Goal: Information Seeking & Learning: Find specific fact

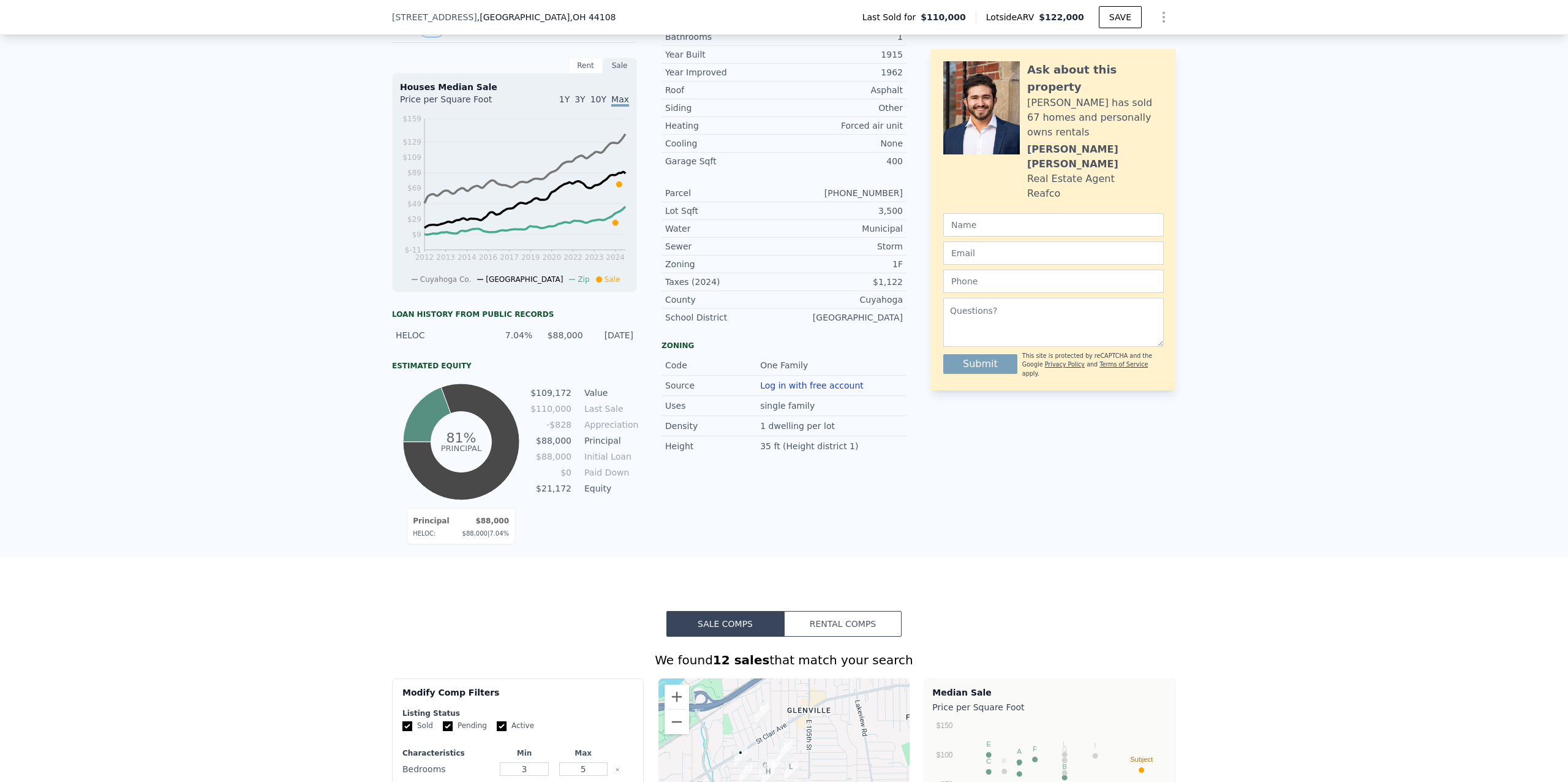
scroll to position [349, 0]
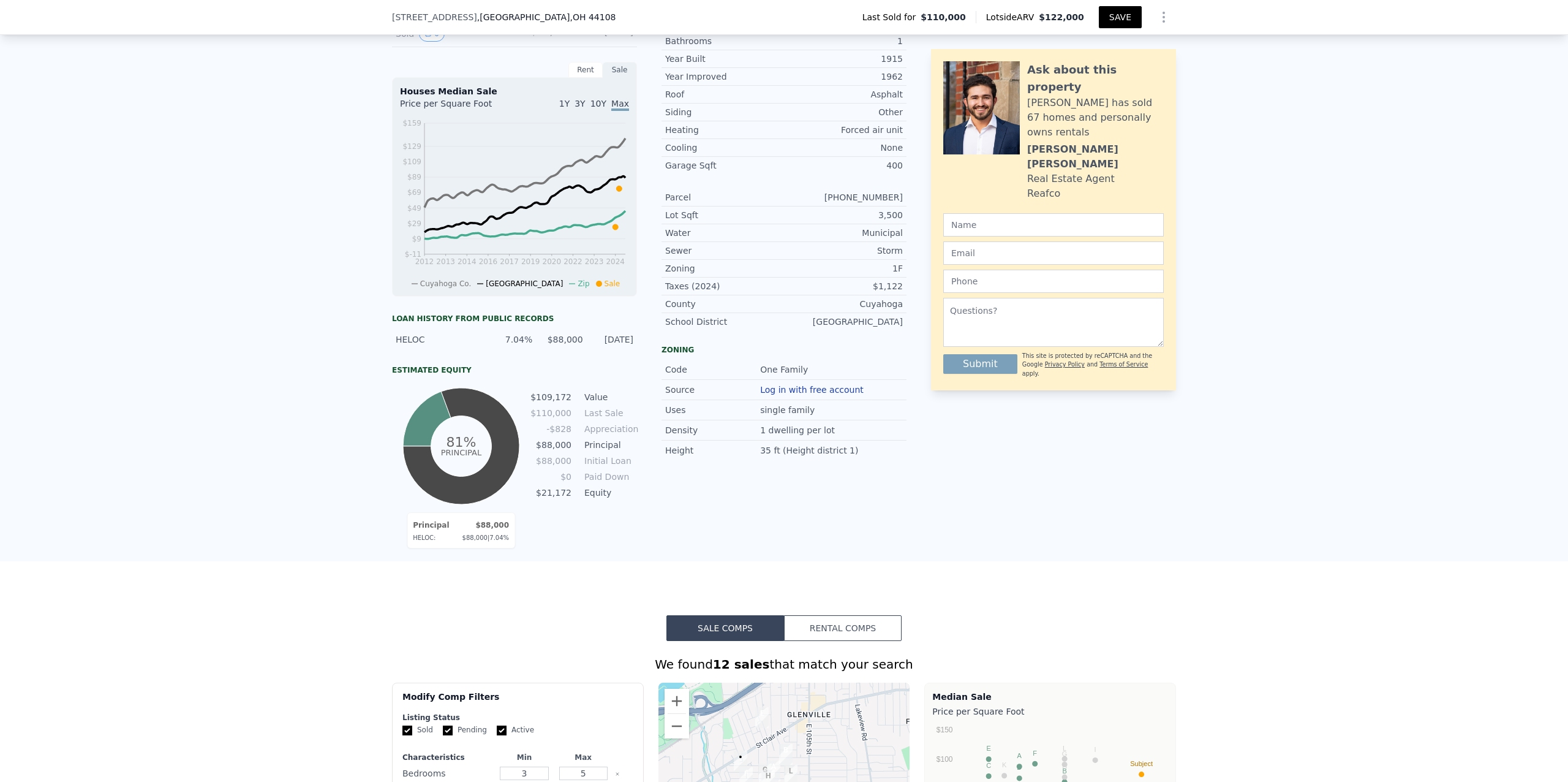
click at [1115, 16] on button "SAVE" at bounding box center [1120, 17] width 43 height 22
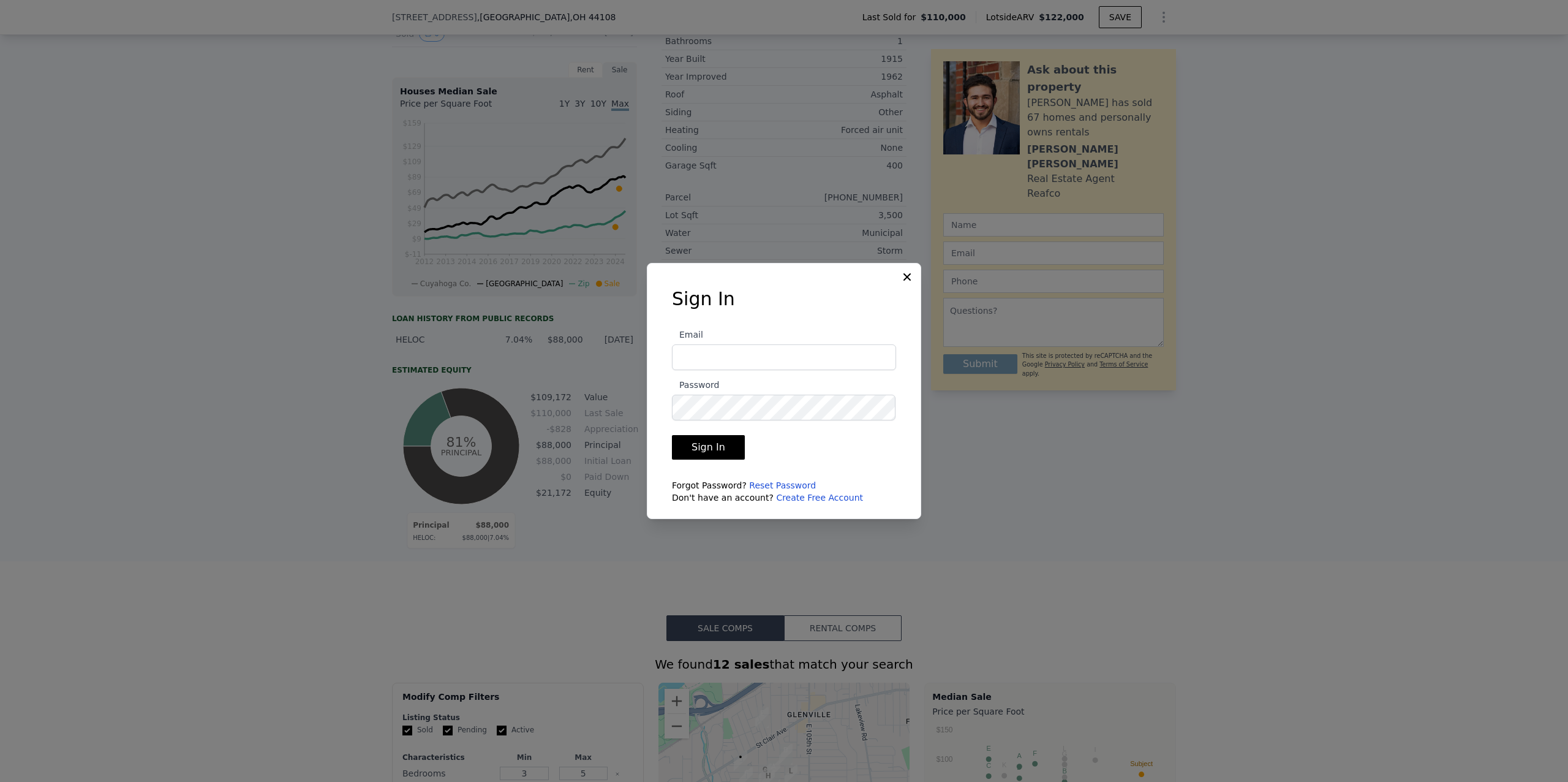
type input "[PERSON_NAME][EMAIL_ADDRESS][DOMAIN_NAME]"
click at [697, 447] on button "Sign In" at bounding box center [709, 447] width 73 height 24
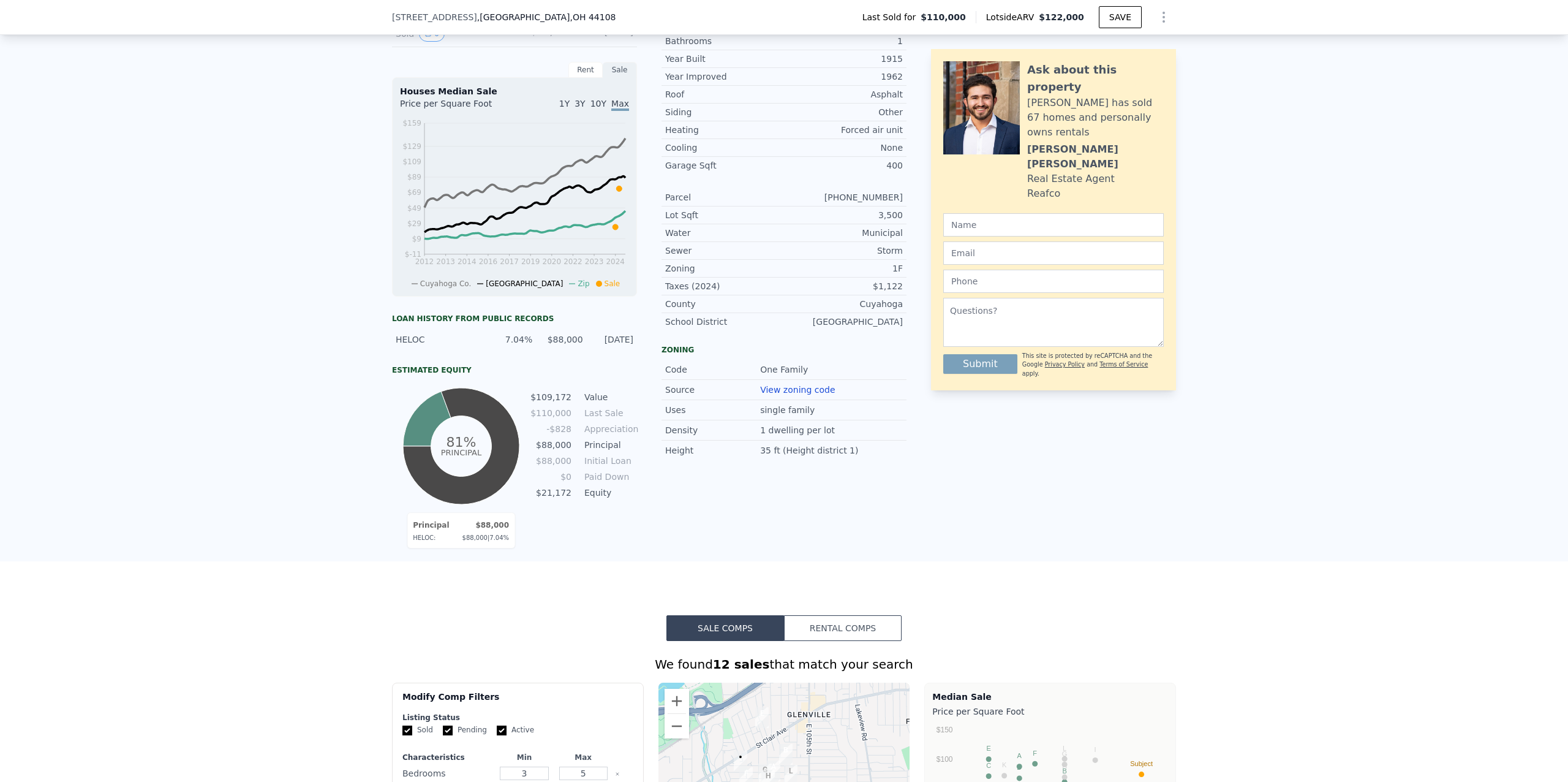
click at [1163, 17] on icon "Show Options" at bounding box center [1164, 17] width 2 height 10
click at [1097, 69] on div "Share Analysis" at bounding box center [1107, 74] width 137 height 24
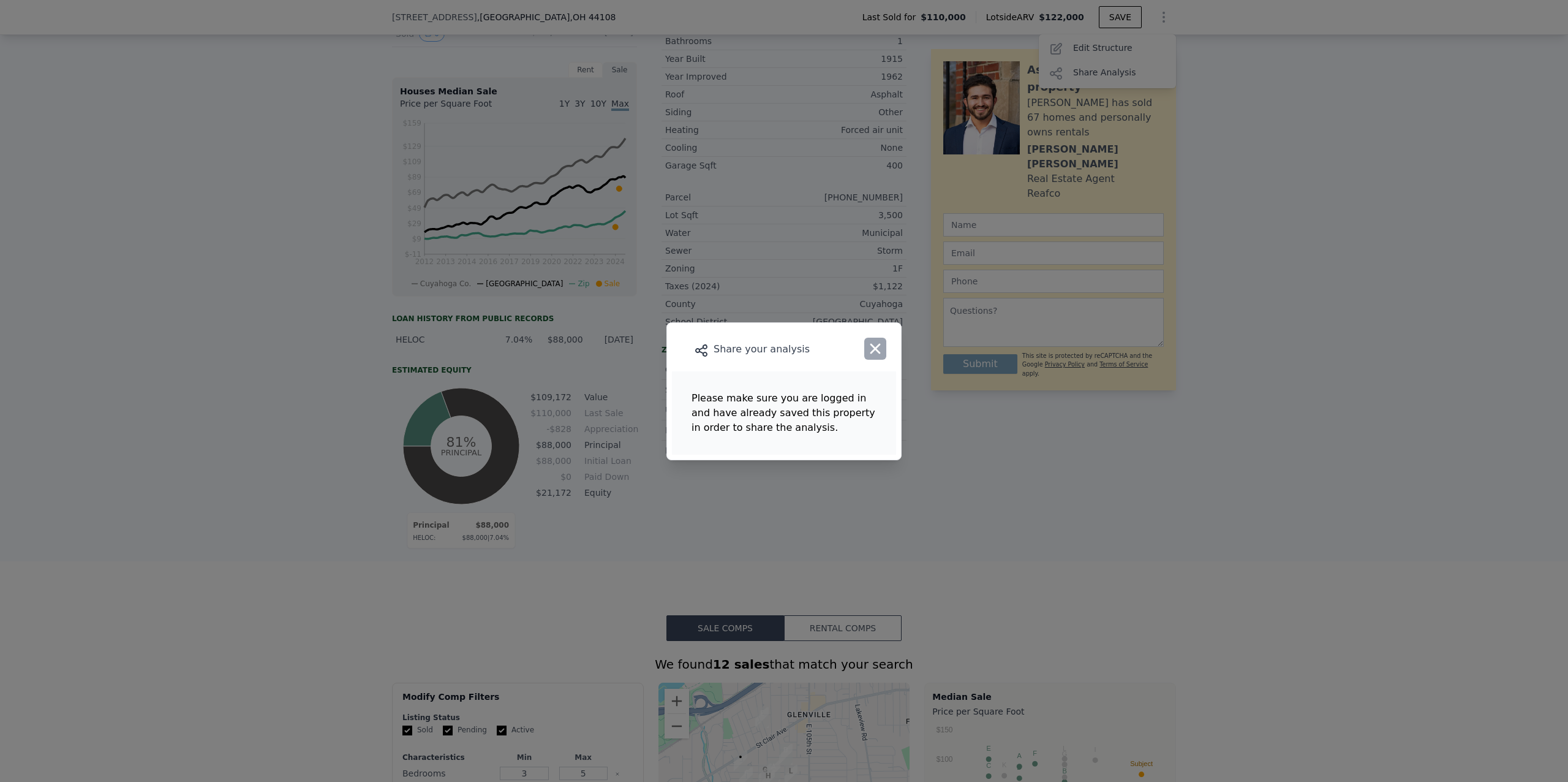
click at [868, 354] on icon "button" at bounding box center [875, 348] width 17 height 17
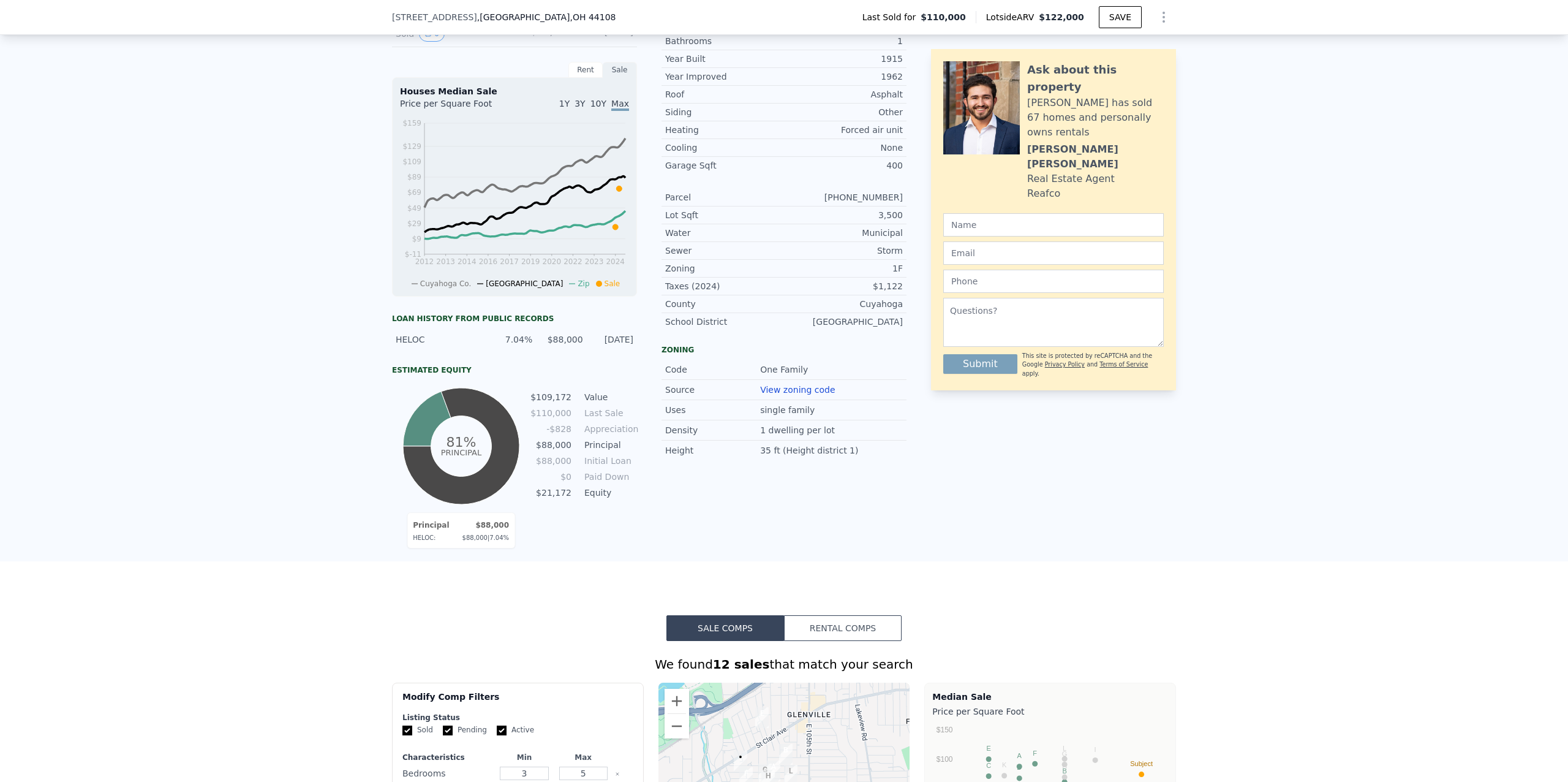
click at [1296, 197] on div "LISTING & SALE HISTORY Sold 0 $ 110,000 [DATE] Sold 0 $ 36,000 [DATE] Rent Sale…" at bounding box center [784, 264] width 1568 height 594
click at [1116, 20] on button "SAVE" at bounding box center [1120, 17] width 43 height 22
click at [1163, 14] on icon "Show Options" at bounding box center [1164, 17] width 2 height 10
click at [1117, 71] on div "Share Analysis" at bounding box center [1107, 74] width 137 height 24
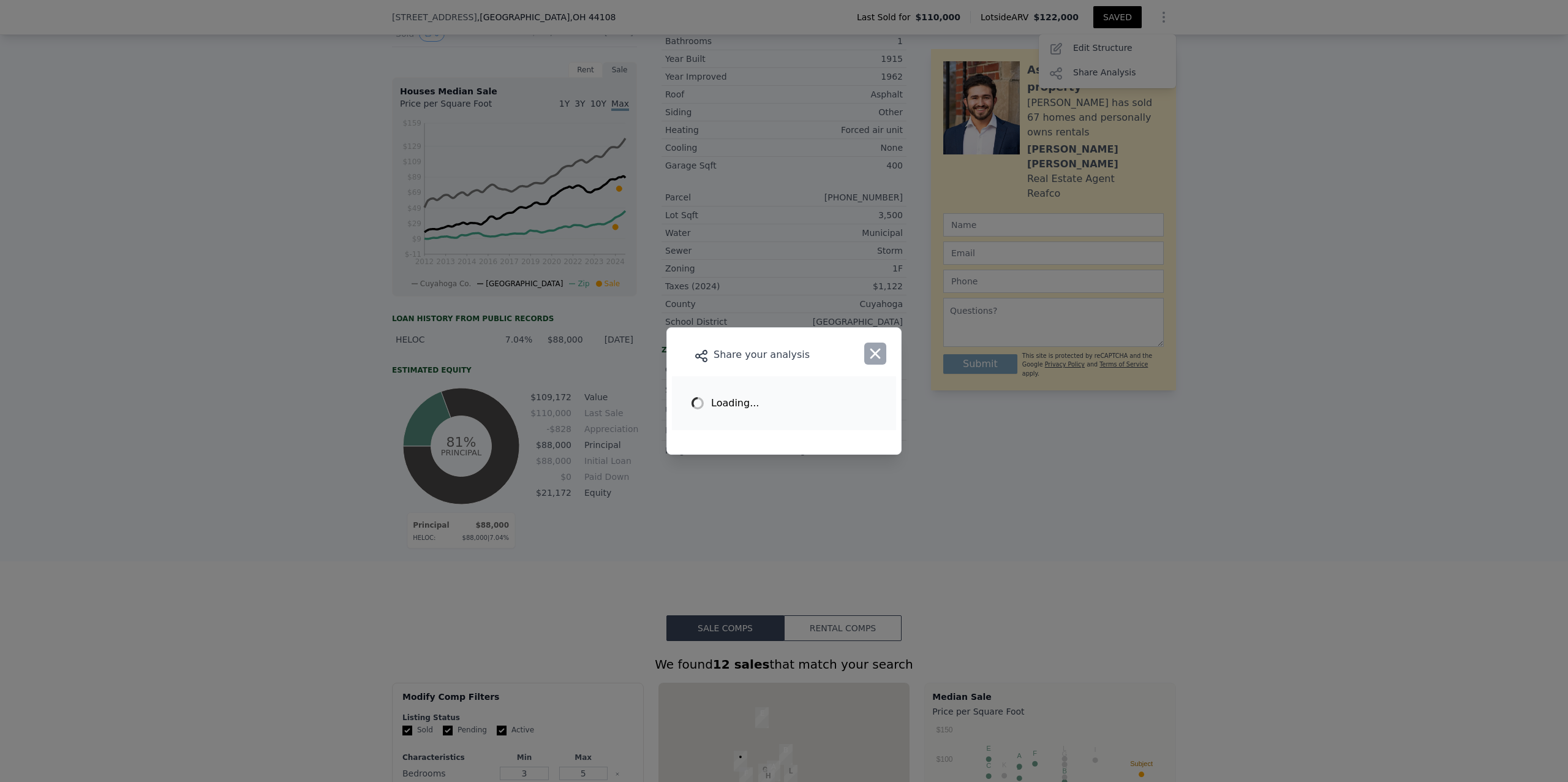
click at [881, 346] on icon "button" at bounding box center [875, 353] width 17 height 17
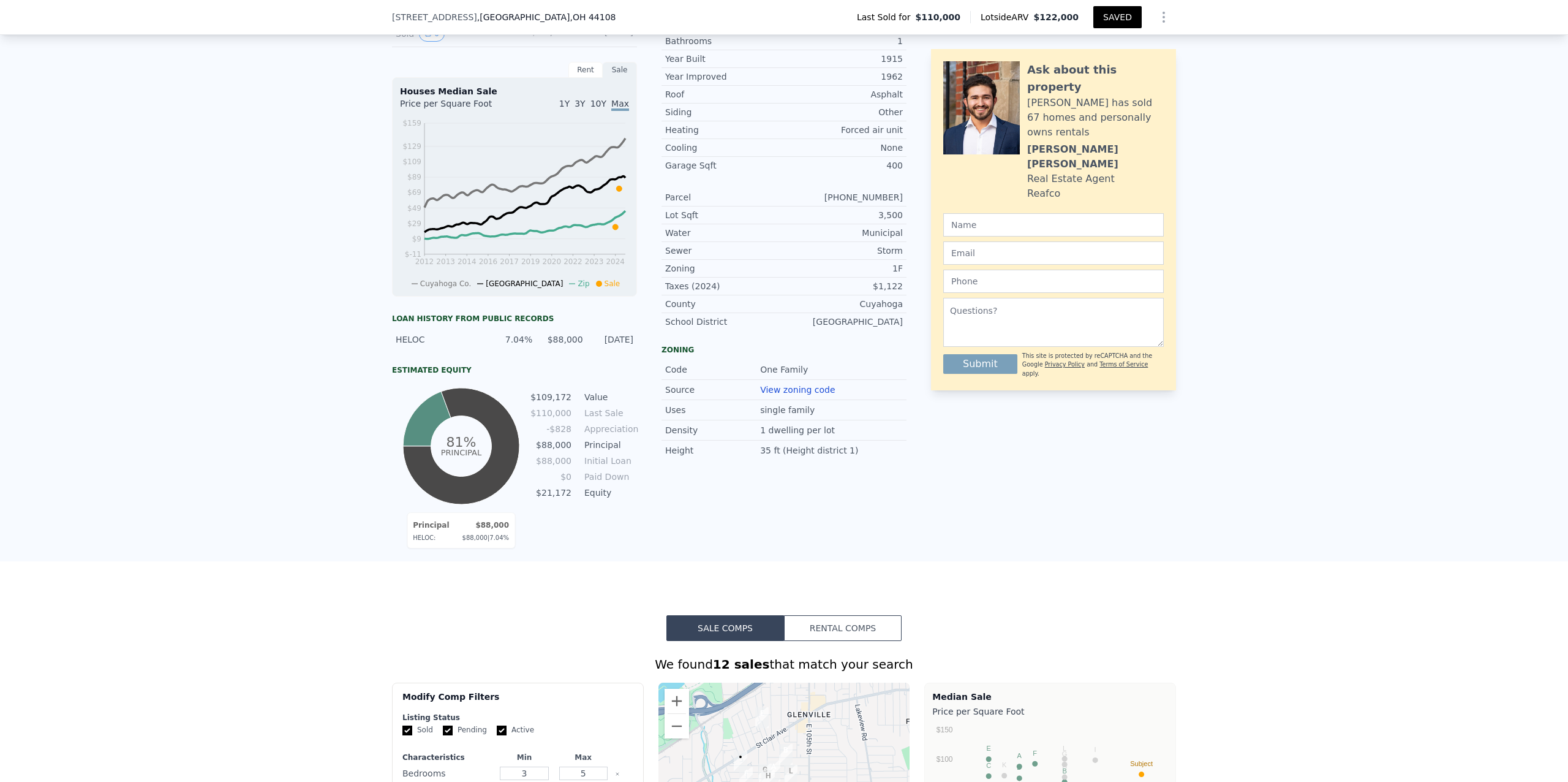
click at [1163, 13] on icon "Show Options" at bounding box center [1163, 17] width 14 height 14
click at [1113, 80] on div "Share Analysis" at bounding box center [1107, 74] width 137 height 24
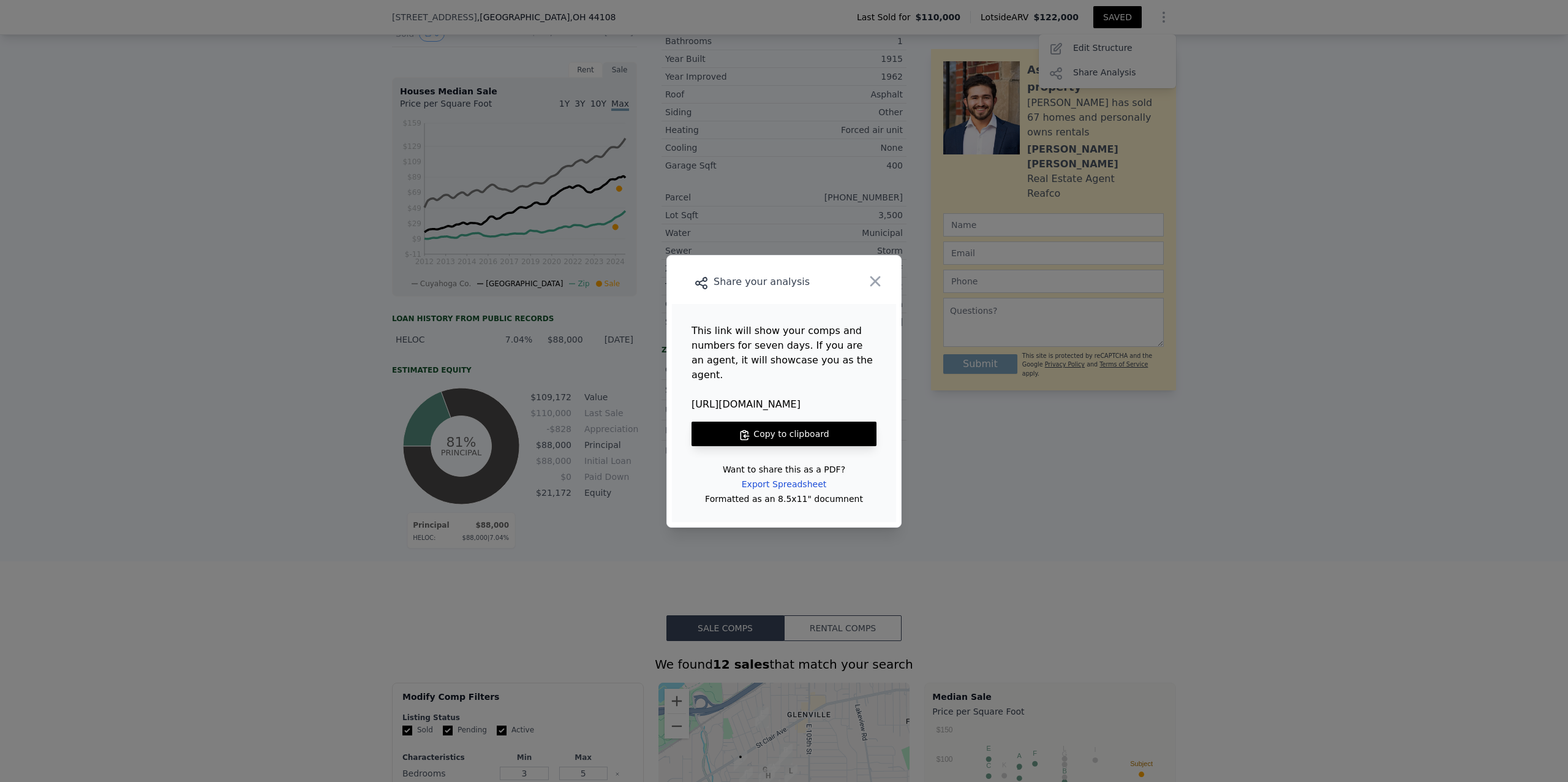
click at [784, 427] on button "Copy to clipboard" at bounding box center [783, 434] width 185 height 24
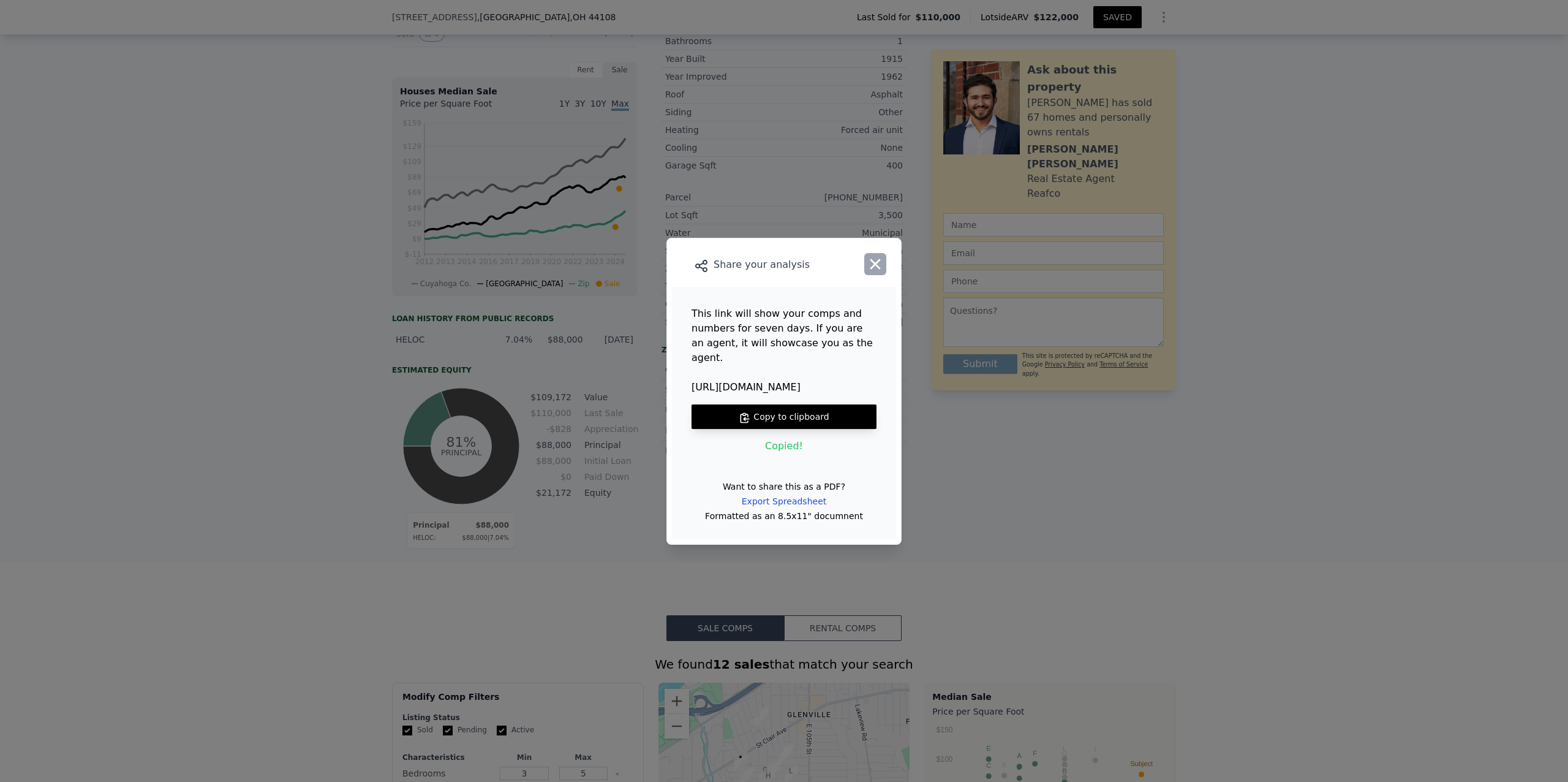
click at [877, 272] on icon "button" at bounding box center [875, 264] width 17 height 17
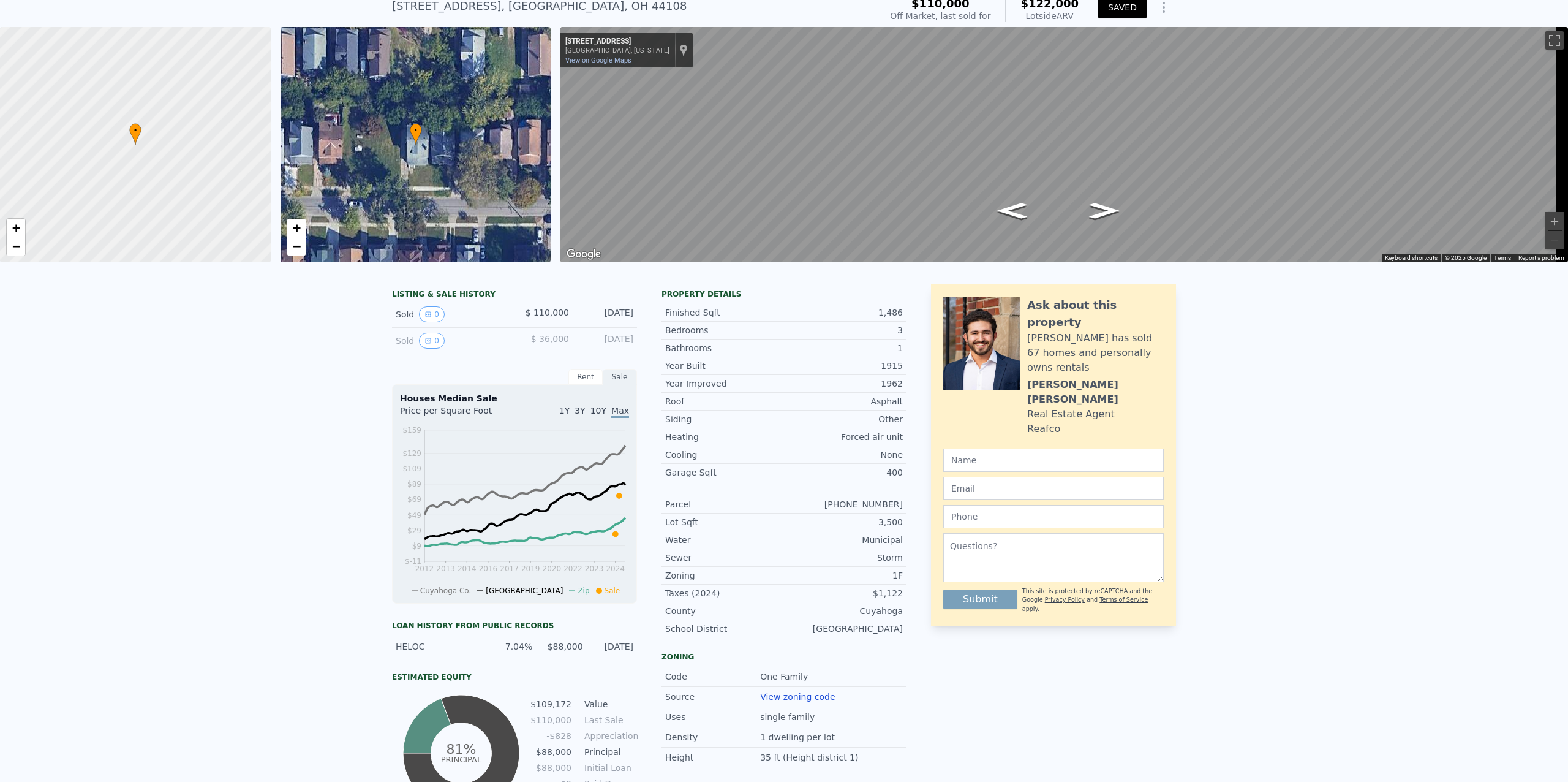
scroll to position [4, 0]
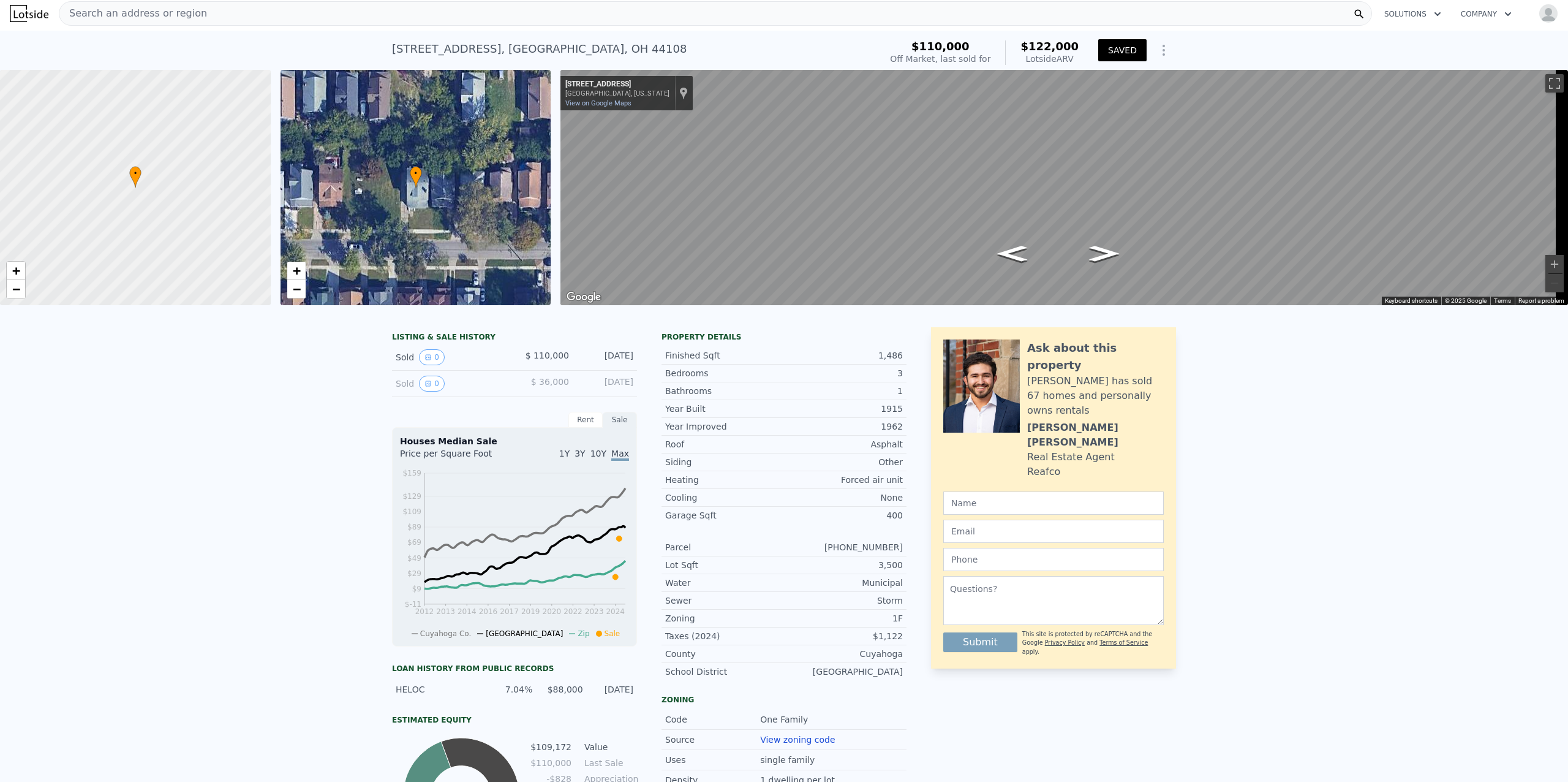
click at [223, 12] on div "Search an address or region" at bounding box center [715, 14] width 1313 height 24
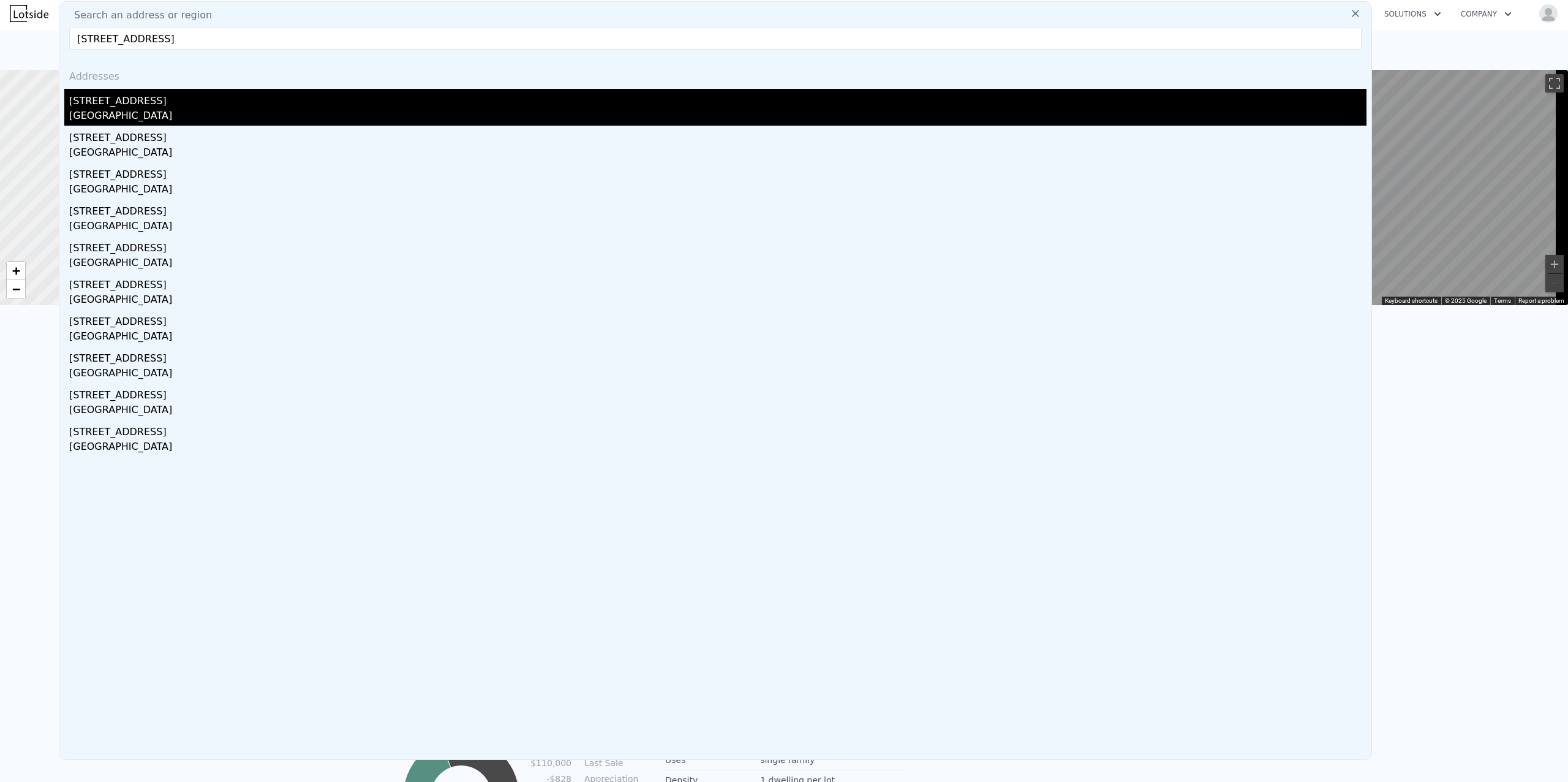
type input "[STREET_ADDRESS]"
click at [128, 113] on div "[GEOGRAPHIC_DATA]" at bounding box center [718, 117] width 1297 height 17
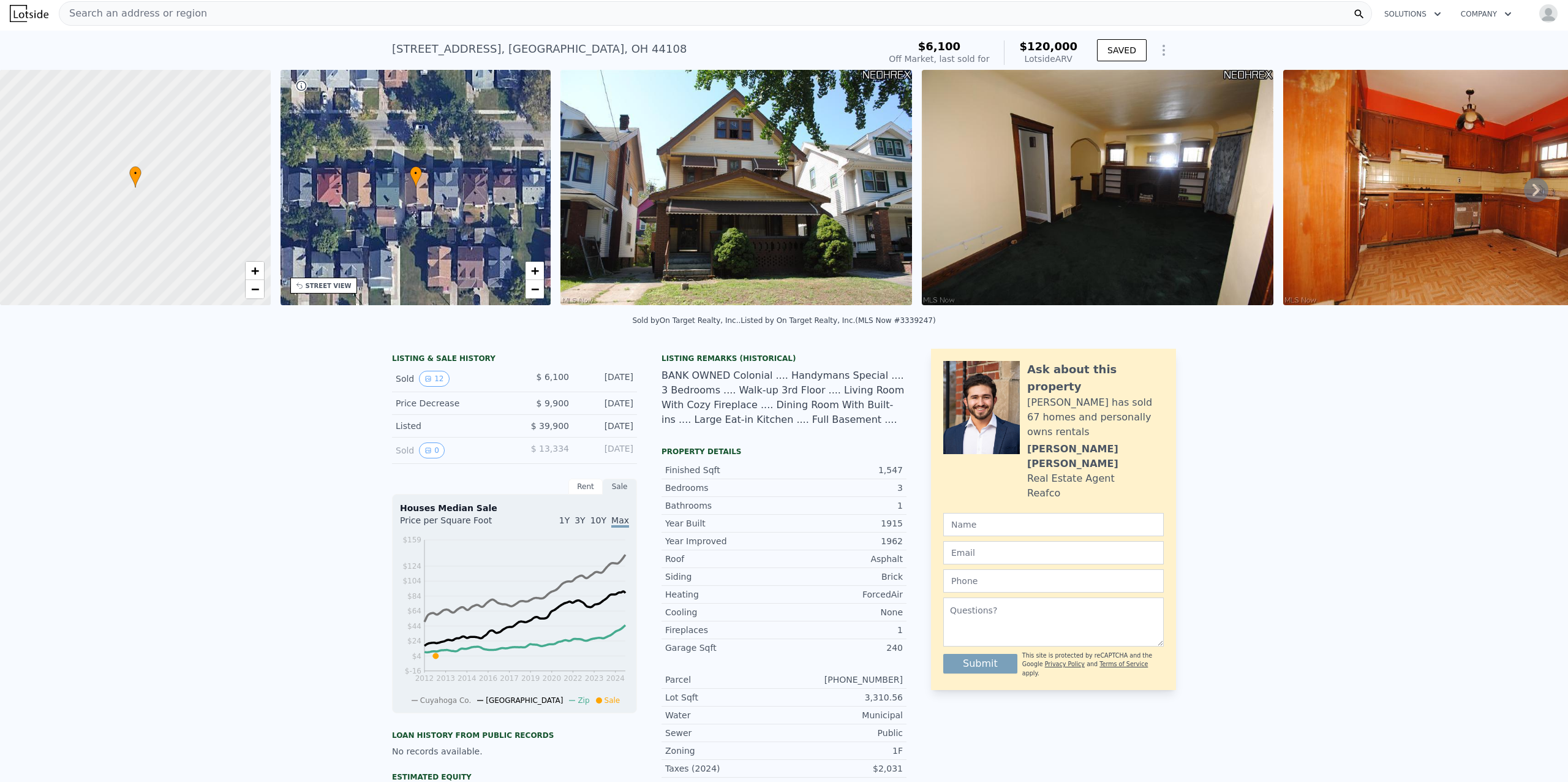
click at [821, 202] on img at bounding box center [736, 187] width 351 height 235
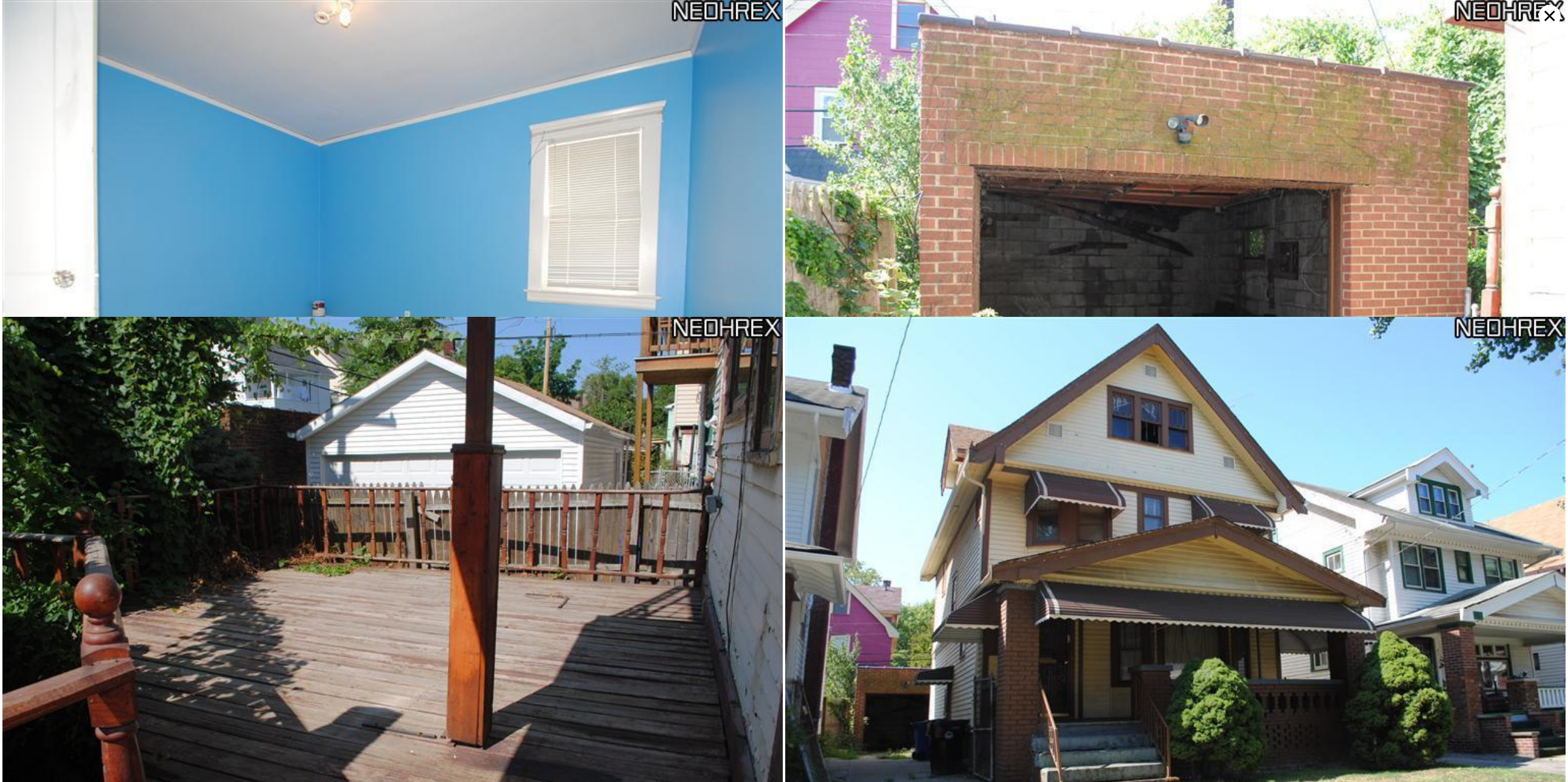
scroll to position [1320, 0]
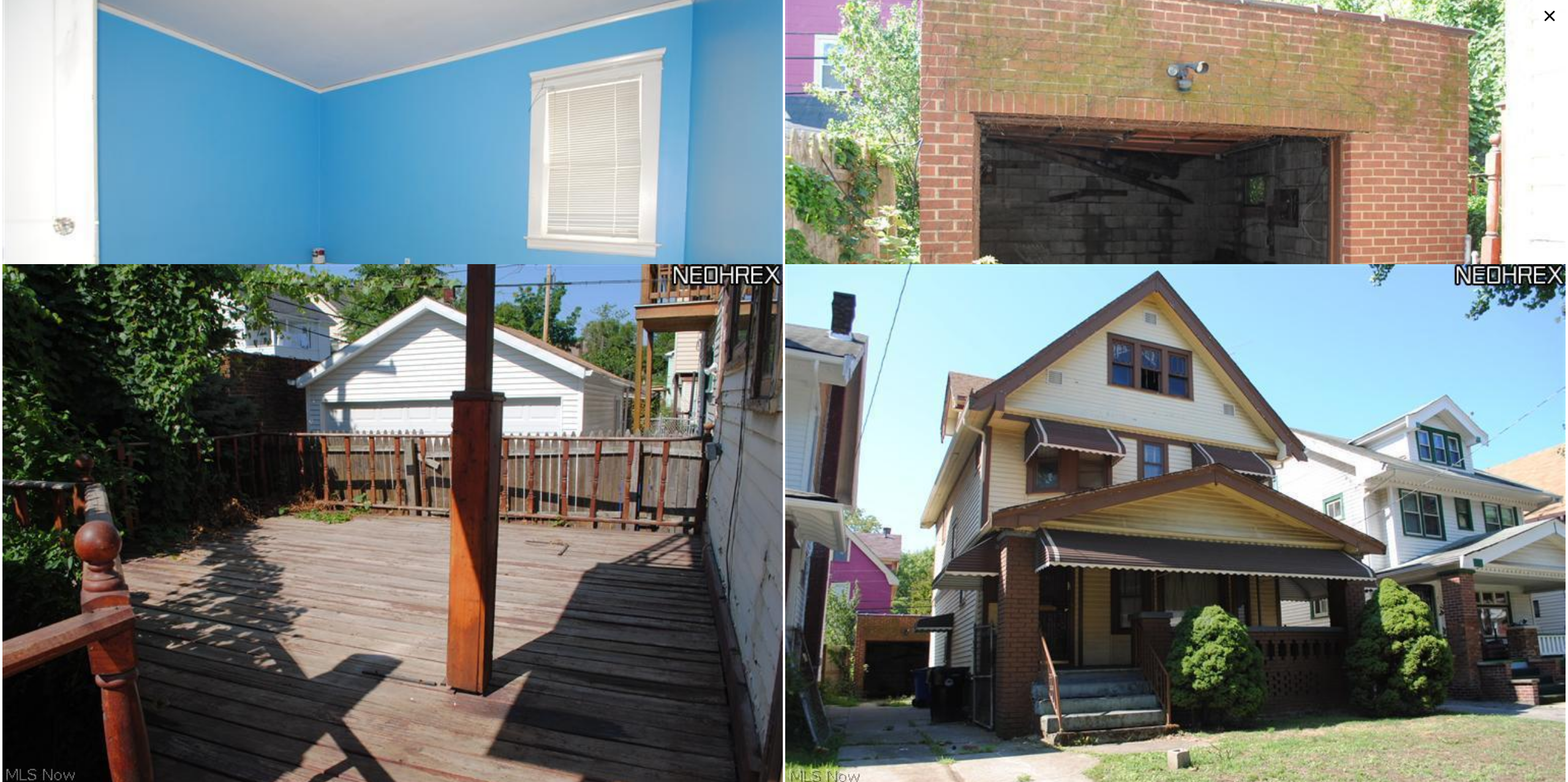
click at [1548, 20] on icon at bounding box center [1549, 15] width 22 height 22
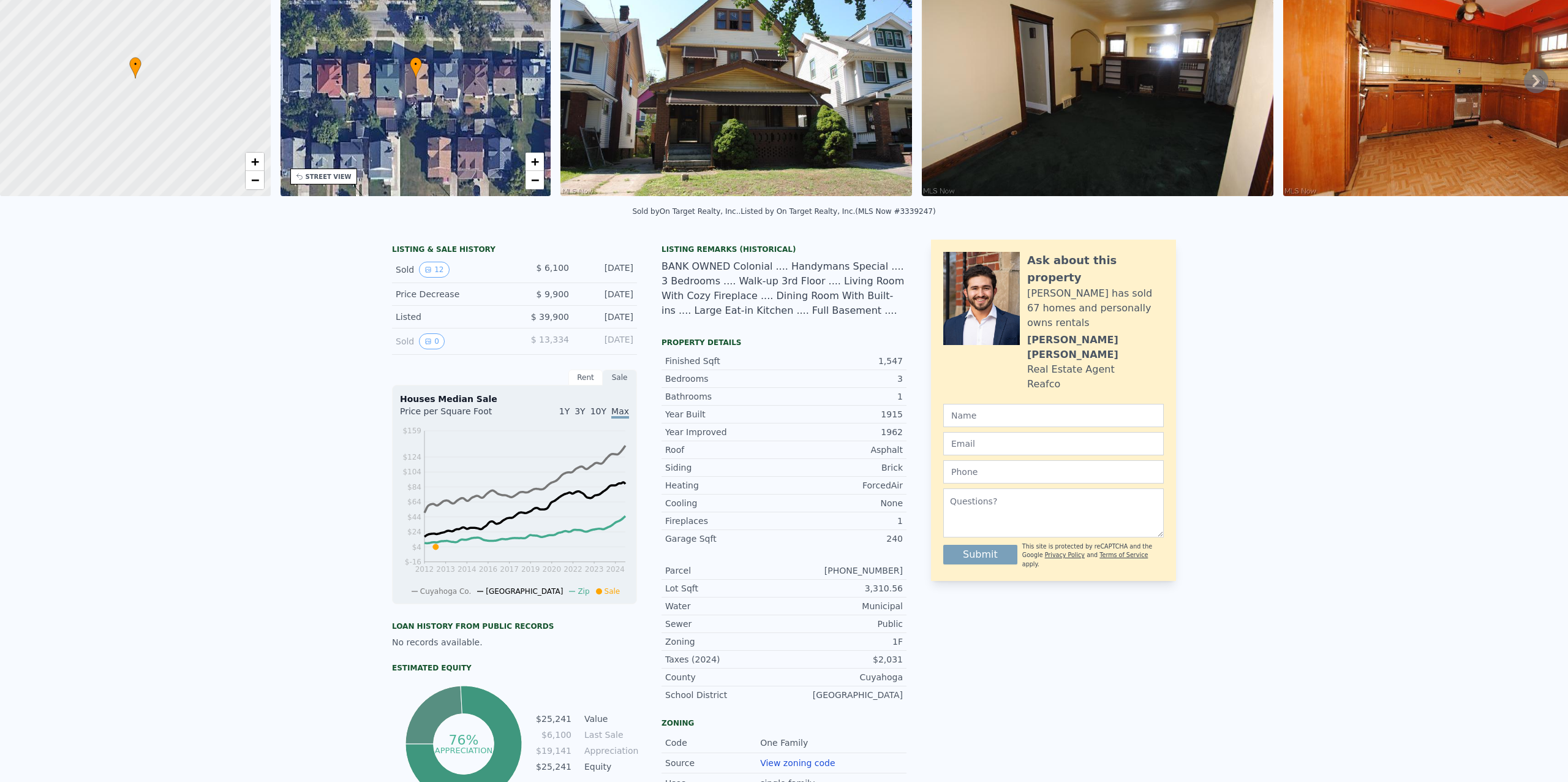
scroll to position [4, 0]
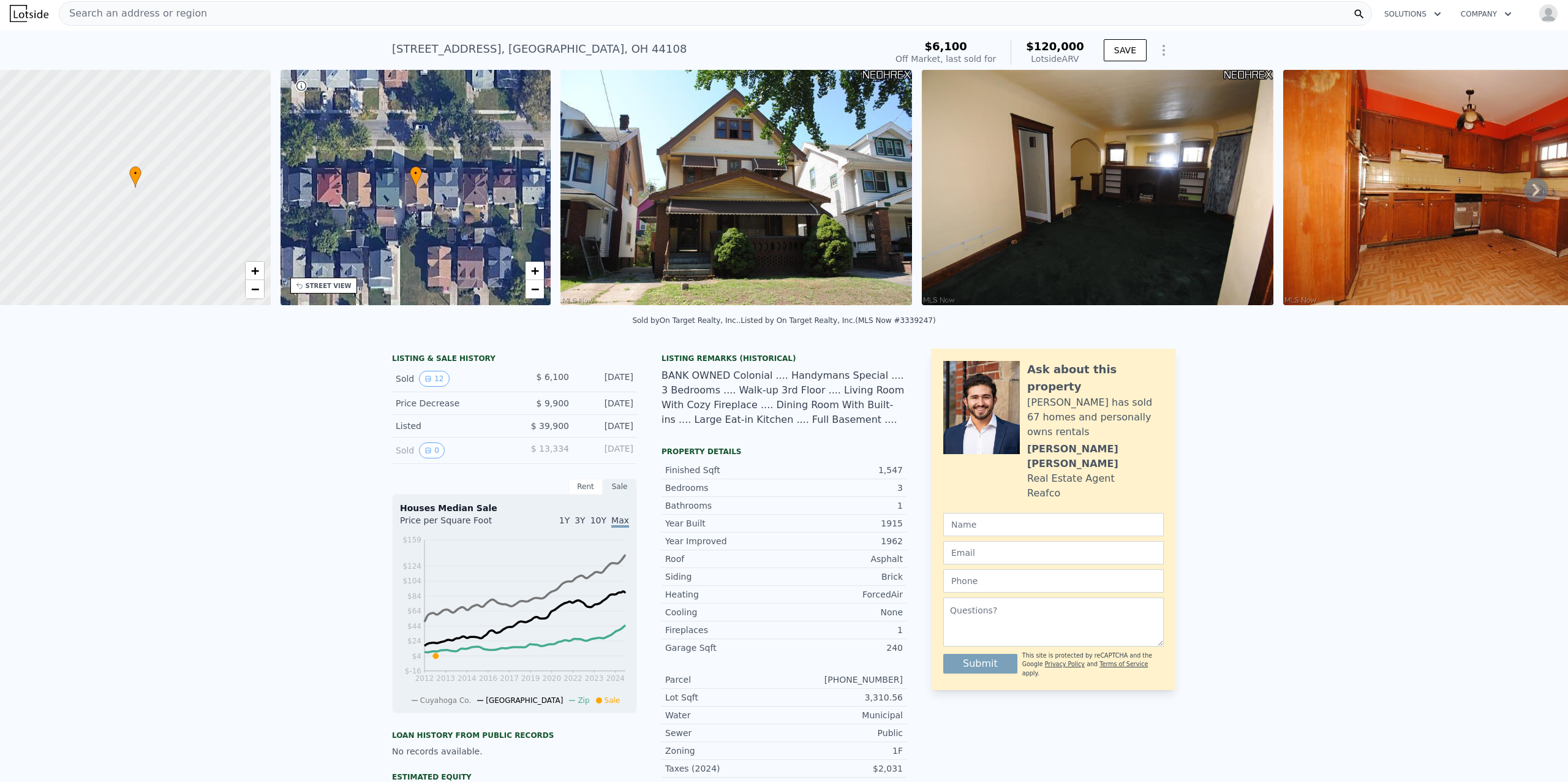
click at [587, 50] on div "[STREET_ADDRESS] Sold [DATE] for $6,100 (~ARV $120k )" at bounding box center [636, 52] width 489 height 34
drag, startPoint x: 587, startPoint y: 50, endPoint x: 388, endPoint y: 50, distance: 199.0
click at [392, 50] on div "[STREET_ADDRESS] Sold [DATE] for $6,100 (~ARV $120k )" at bounding box center [636, 52] width 489 height 34
copy div "[STREET_ADDRESS]"
